Goal: Task Accomplishment & Management: Manage account settings

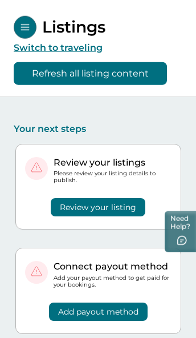
scroll to position [9, 0]
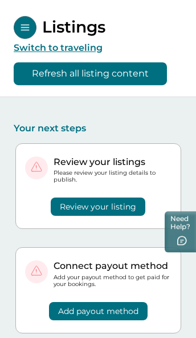
click at [31, 77] on button "Refresh all listing content" at bounding box center [90, 73] width 153 height 23
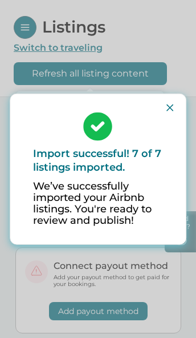
click at [172, 117] on button "Close" at bounding box center [170, 108] width 18 height 18
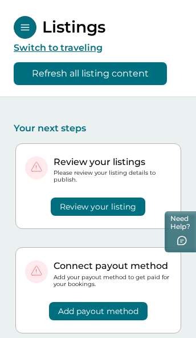
click at [134, 203] on button "Review your listing" at bounding box center [98, 206] width 95 height 18
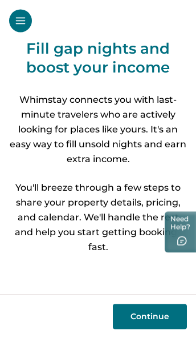
scroll to position [52, 0]
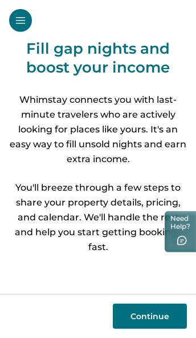
click at [163, 314] on button "Continue" at bounding box center [150, 315] width 74 height 25
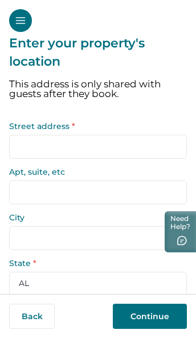
scroll to position [14, 0]
click at [35, 318] on button "Back" at bounding box center [32, 315] width 46 height 25
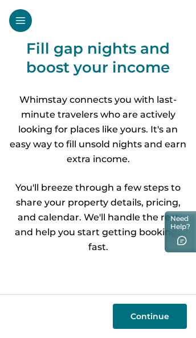
click at [19, 26] on button "Open Sidebar" at bounding box center [20, 20] width 23 height 23
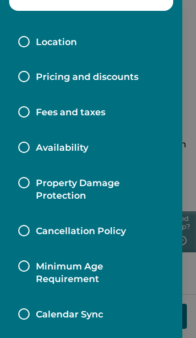
scroll to position [223, 0]
